Goal: Find specific fact: Find specific fact

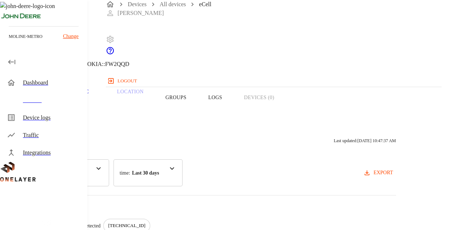
click at [50, 110] on button "Overview" at bounding box center [25, 97] width 50 height 46
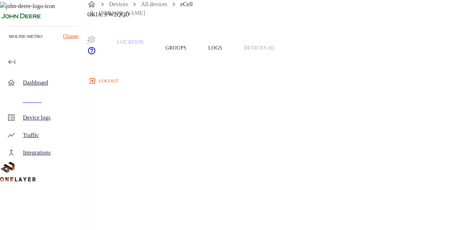
scroll to position [79, 0]
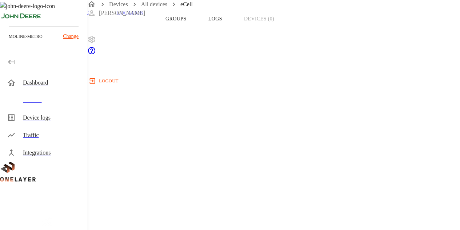
copy span "8900099200002826957"
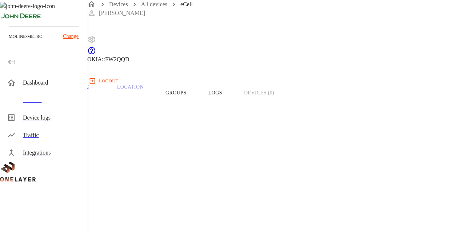
scroll to position [0, 0]
click at [130, 69] on div "eCell NEW [TECHNICAL_ID] #6964b676 Cell #EB211210933::NOKIA::FW2QQD" at bounding box center [80, 37] width 97 height 74
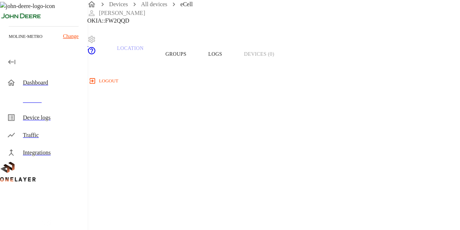
scroll to position [44, 0]
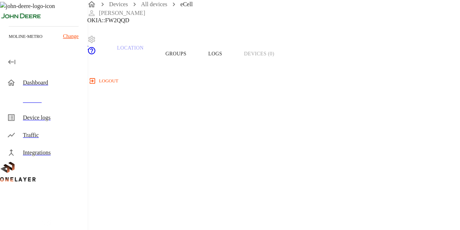
copy p "[TECHNICAL_ID]"
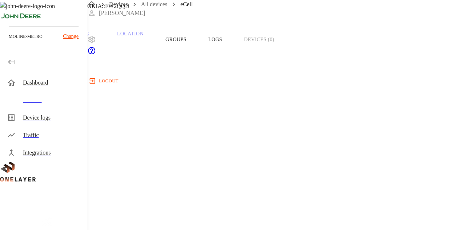
scroll to position [58, 0]
copy span "8900099200002826957"
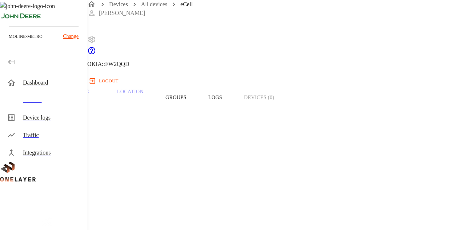
click at [134, 71] on div "eCell NEW [TECHNICAL_ID] #6964b676 Cell #EB211210933::NOKIA::FW2QQD" at bounding box center [207, 37] width 415 height 74
click at [9, 41] on icon at bounding box center [4, 37] width 9 height 9
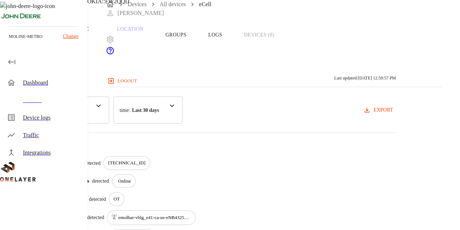
scroll to position [65, 0]
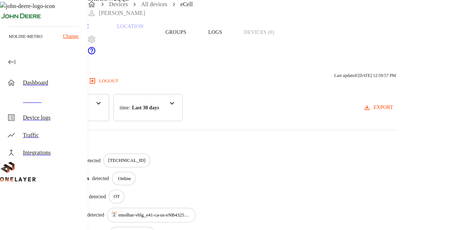
click at [50, 45] on button "Overview" at bounding box center [25, 32] width 50 height 46
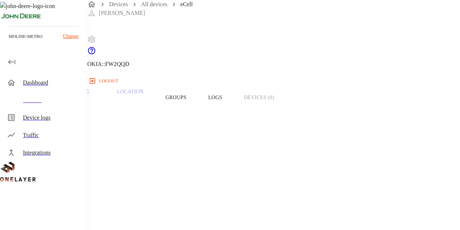
click at [61, 104] on div "Devices" at bounding box center [52, 100] width 59 height 9
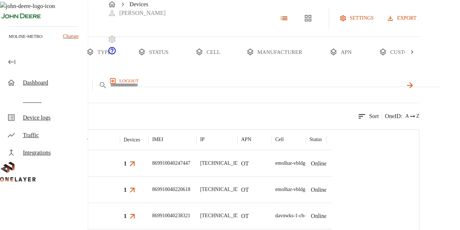
click at [221, 90] on input "text" at bounding box center [256, 85] width 292 height 11
paste input "**********"
type input "**********"
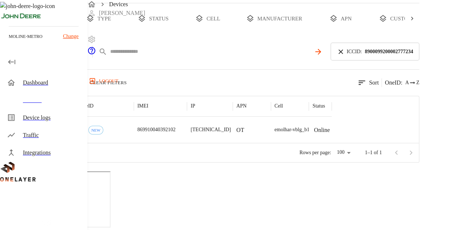
scroll to position [75, 0]
click at [84, 142] on p "#7b507693" at bounding box center [72, 138] width 23 height 7
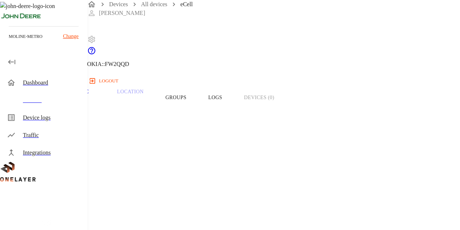
copy p "[TECHNICAL_ID]"
